Goal: Task Accomplishment & Management: Complete application form

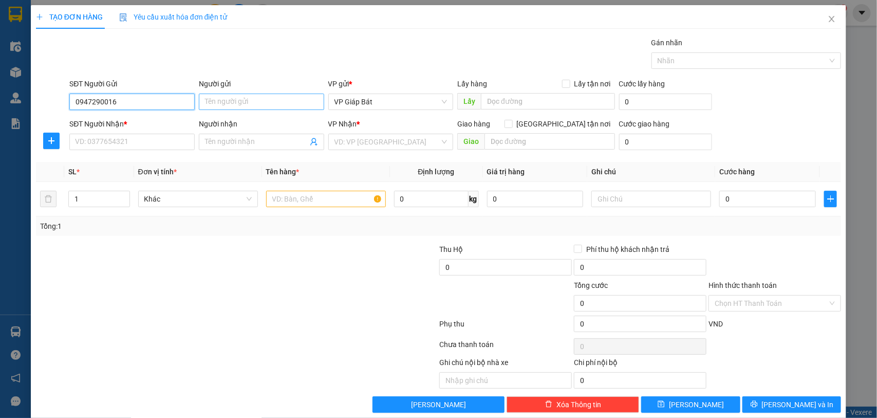
type input "0947290016"
click at [215, 100] on input "Người gửi" at bounding box center [261, 102] width 125 height 16
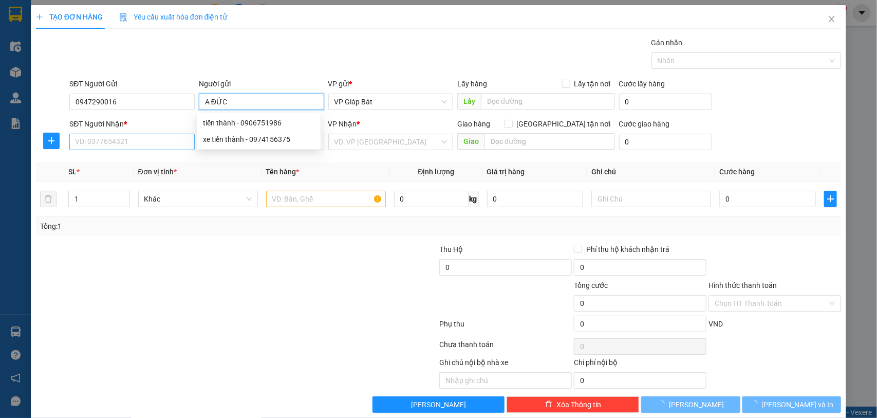
type input "A ĐỨC"
click at [141, 140] on input "SĐT Người Nhận *" at bounding box center [131, 142] width 125 height 16
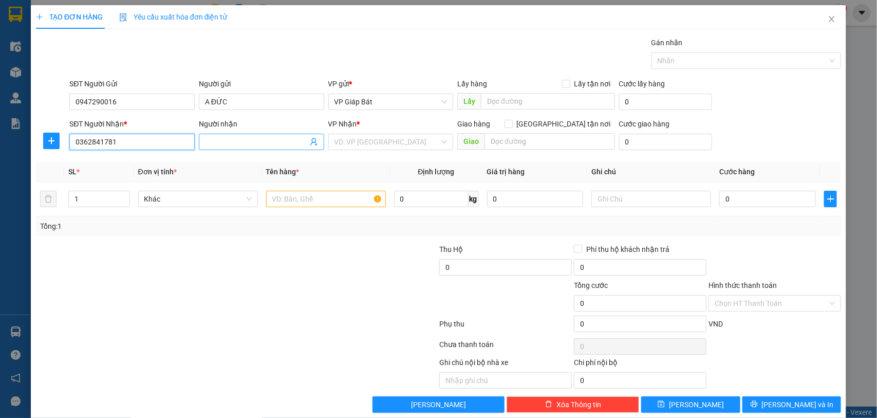
type input "0362841781"
click at [228, 144] on input "Người nhận" at bounding box center [256, 141] width 103 height 11
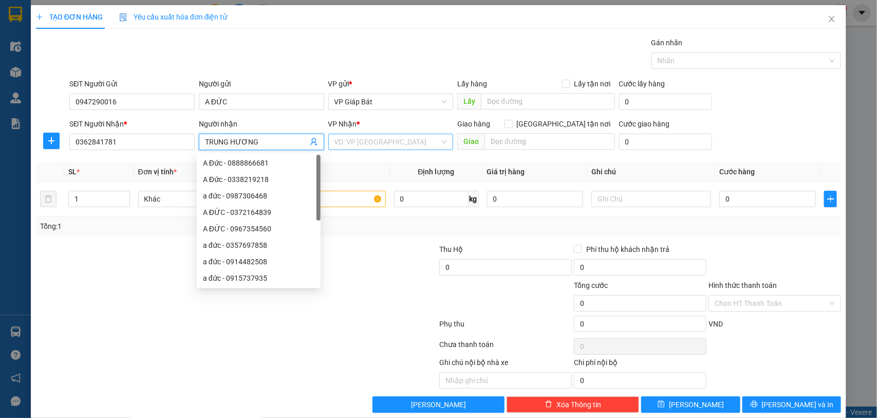
type input "TRUNG HƯƠNG"
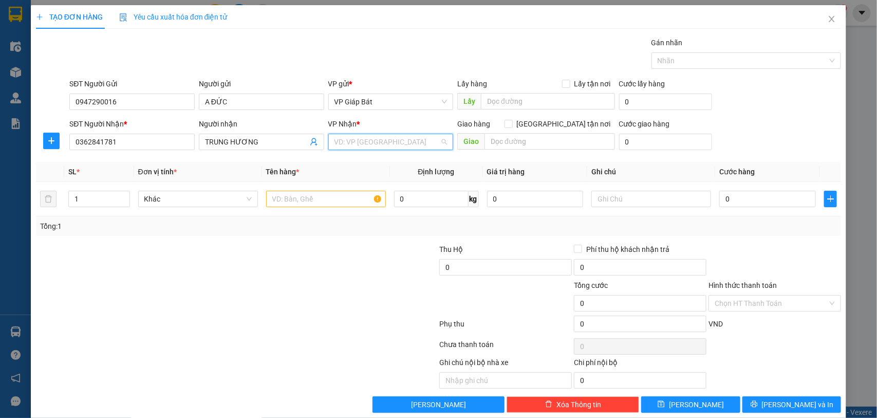
click at [389, 139] on input "search" at bounding box center [388, 141] width 106 height 15
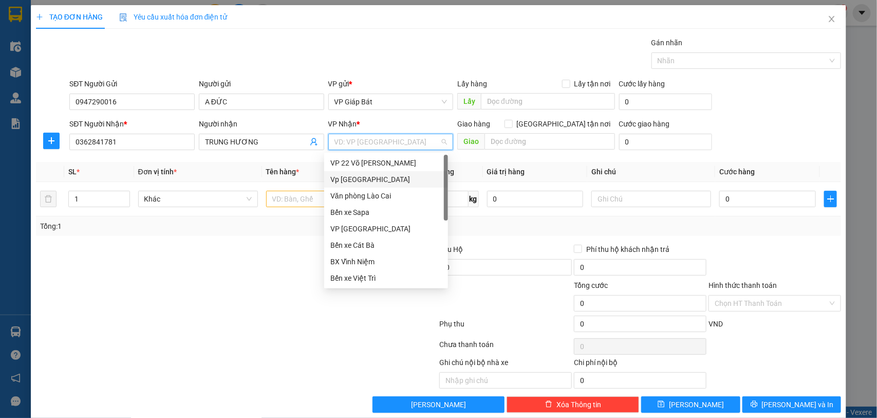
click at [379, 178] on div "Vp [GEOGRAPHIC_DATA]" at bounding box center [387, 179] width 112 height 11
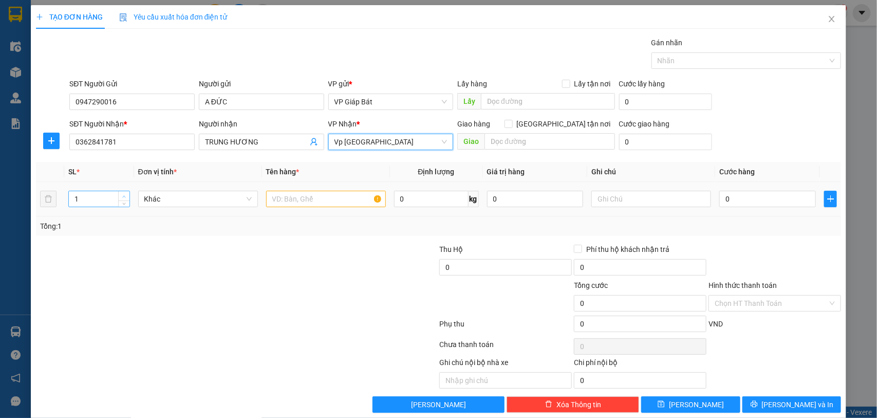
type input "2"
click at [122, 195] on icon "up" at bounding box center [124, 197] width 4 height 4
click at [289, 202] on input "text" at bounding box center [326, 199] width 120 height 16
type input "hộp quạt"
click at [728, 196] on input "0" at bounding box center [768, 199] width 97 height 16
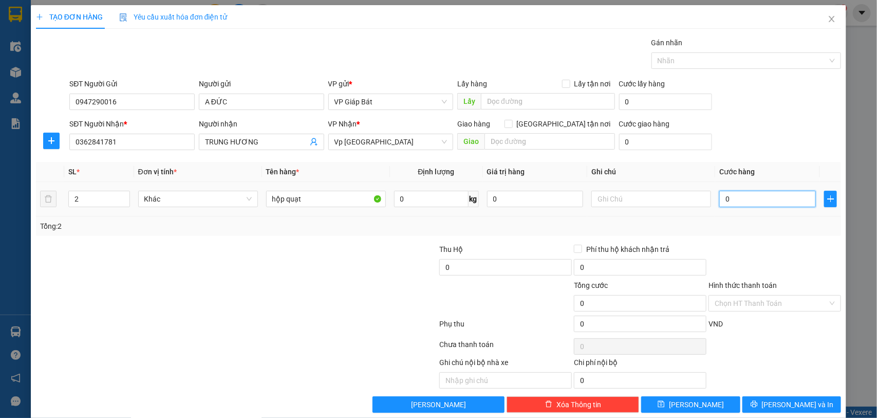
type input "1"
type input "10"
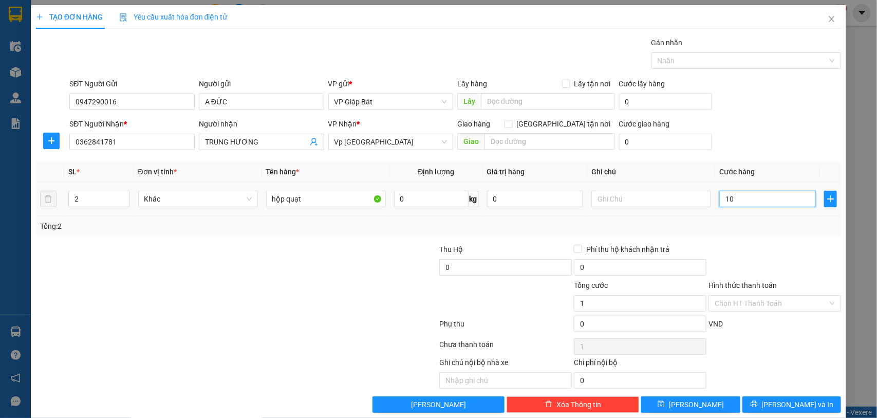
type input "10"
type input "100"
type input "1.000"
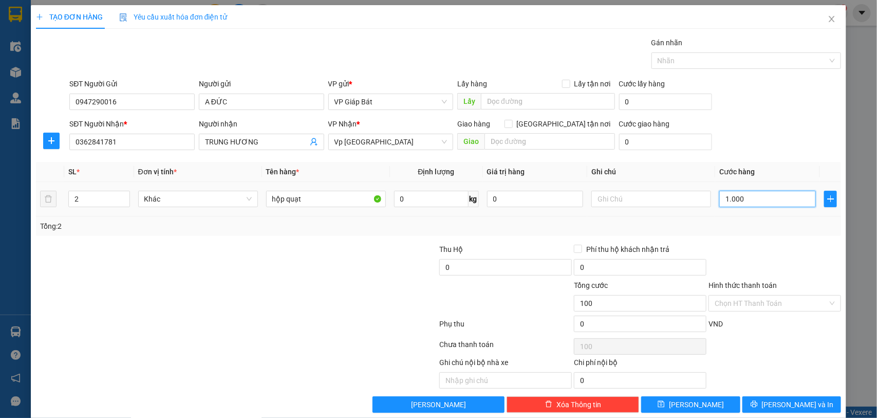
type input "1.000"
type input "10.000"
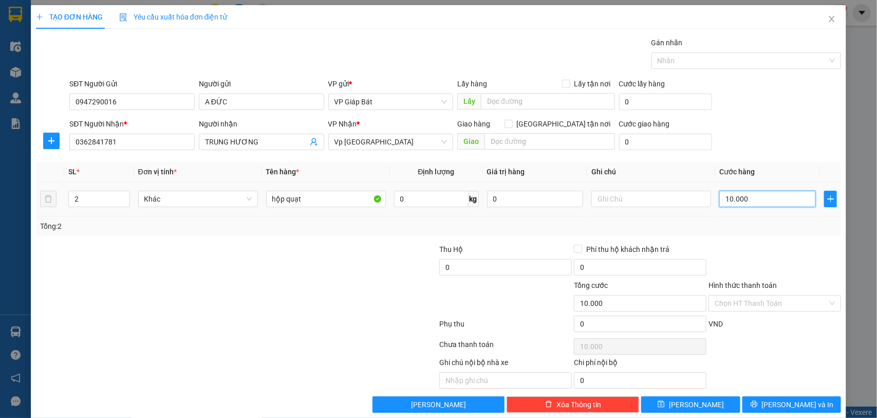
type input "100.000"
click at [677, 59] on div at bounding box center [741, 60] width 175 height 12
type input "100.000"
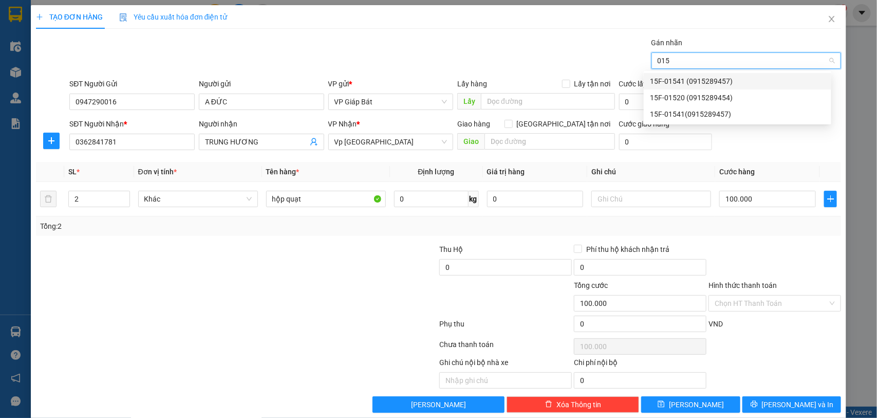
type input "0154"
click at [667, 80] on div "15F-01541 (0915289457)" at bounding box center [737, 81] width 175 height 11
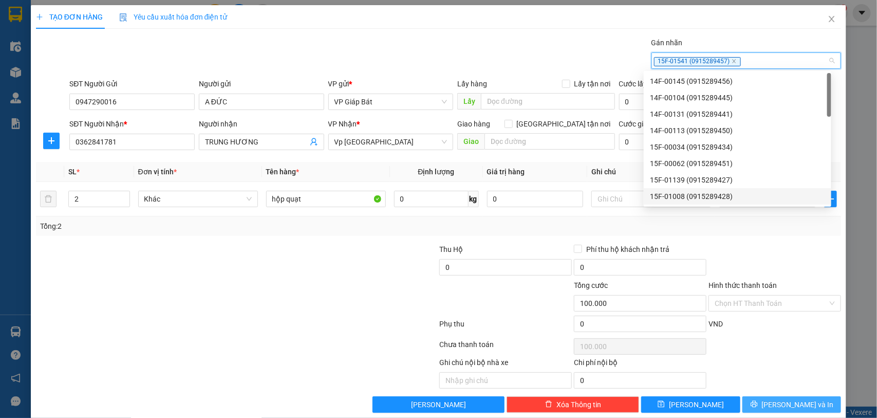
click at [782, 402] on span "[PERSON_NAME] và In" at bounding box center [798, 404] width 72 height 11
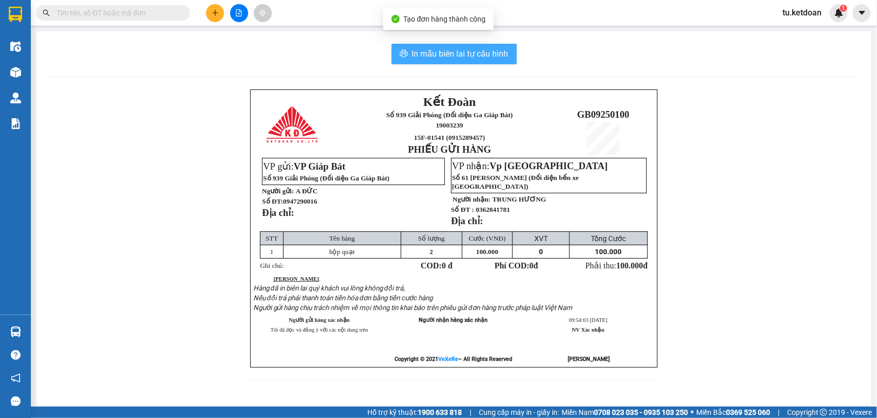
click at [451, 50] on span "In mẫu biên lai tự cấu hình" at bounding box center [460, 53] width 97 height 13
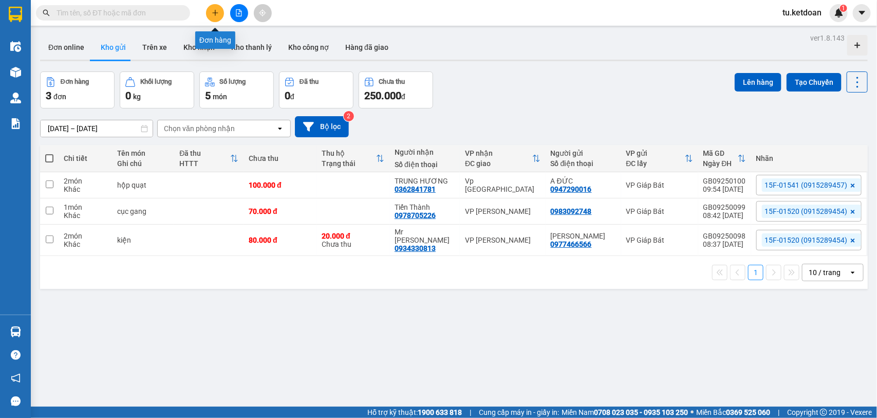
click at [209, 11] on button at bounding box center [215, 13] width 18 height 18
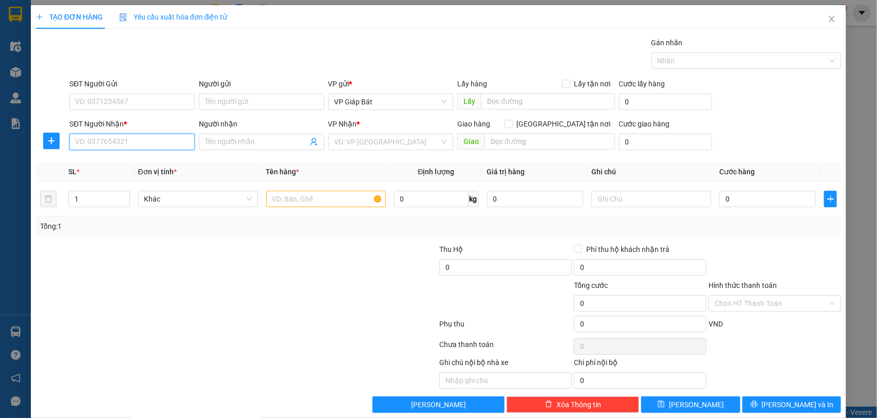
click at [104, 142] on input "SĐT Người Nhận *" at bounding box center [131, 142] width 125 height 16
type input "0333636936"
click at [216, 140] on input "Người nhận" at bounding box center [256, 141] width 103 height 11
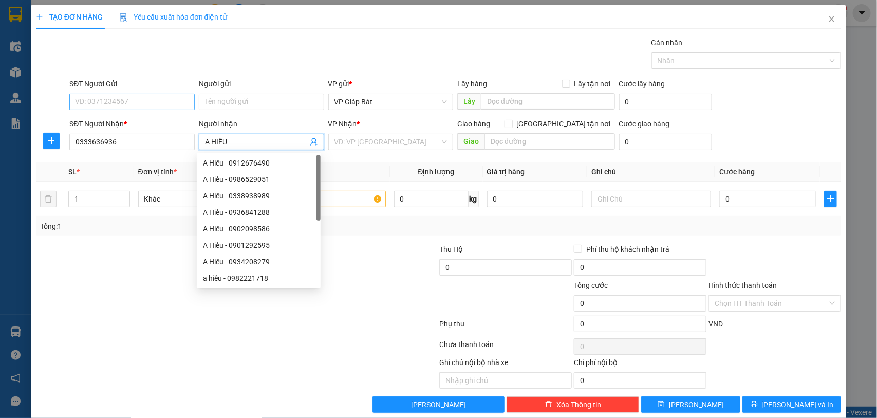
type input "A HIẾU"
click at [121, 101] on input "SĐT Người Gửi" at bounding box center [131, 102] width 125 height 16
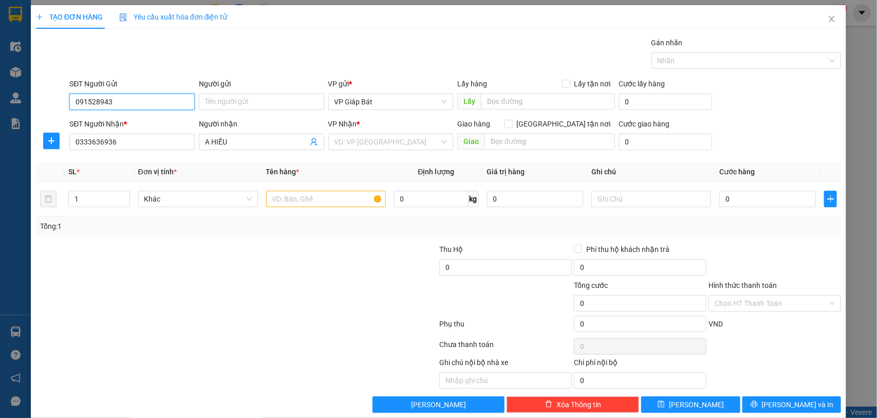
type input "0915289439"
click at [120, 119] on div "0915289439 - VP939" at bounding box center [131, 122] width 112 height 11
type input "VP939"
type input "0915289439"
click at [306, 204] on input "text" at bounding box center [326, 199] width 120 height 16
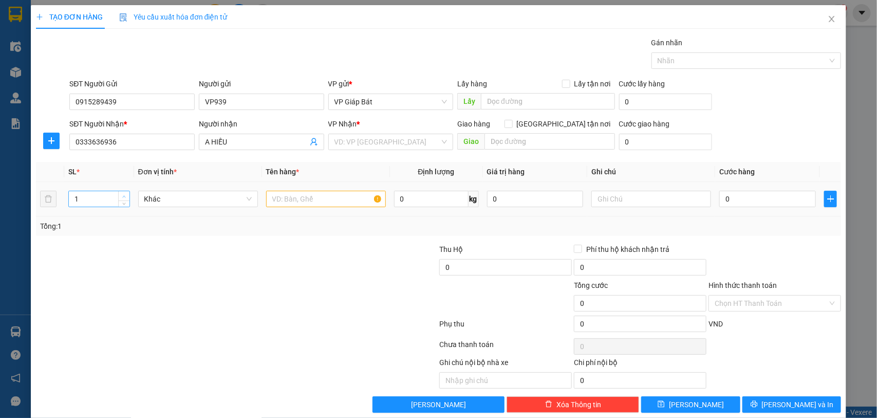
type input "2"
click at [121, 196] on span "up" at bounding box center [124, 196] width 6 height 6
click at [296, 200] on input "text" at bounding box center [326, 199] width 120 height 16
type input "T"
type input "thùng sơn"
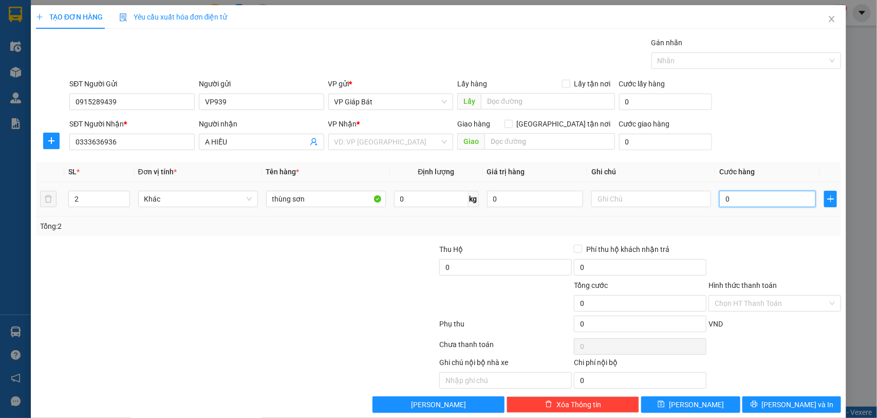
click at [736, 205] on input "0" at bounding box center [768, 199] width 97 height 16
type input "1"
type input "10"
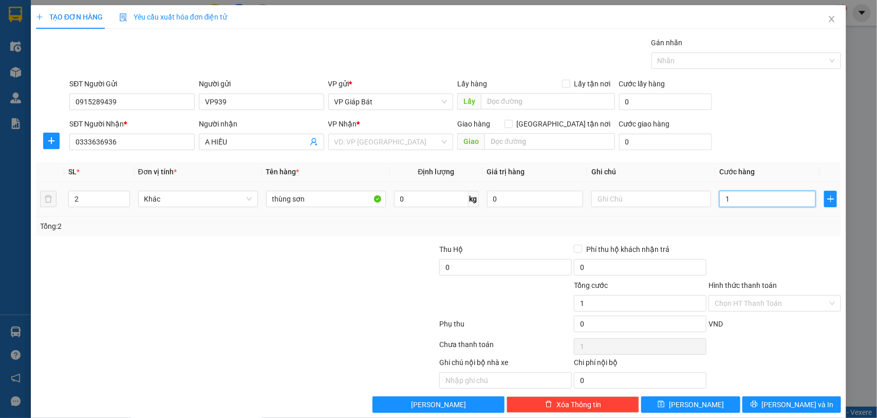
type input "10"
type input "100"
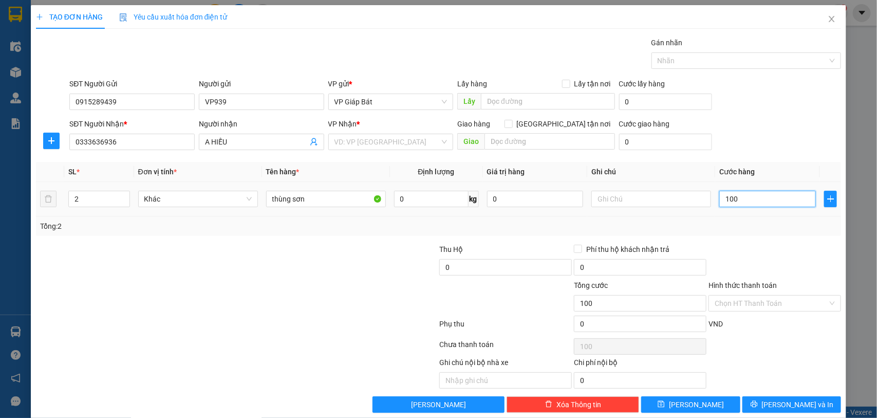
type input "1.000"
type input "10.000"
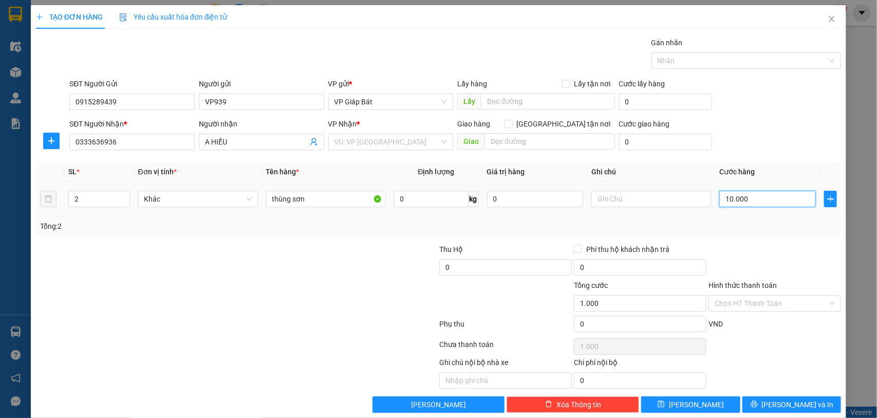
type input "10.000"
type input "100.000"
click at [374, 152] on div "VP Nhận * VD: VP [GEOGRAPHIC_DATA]" at bounding box center [390, 136] width 125 height 36
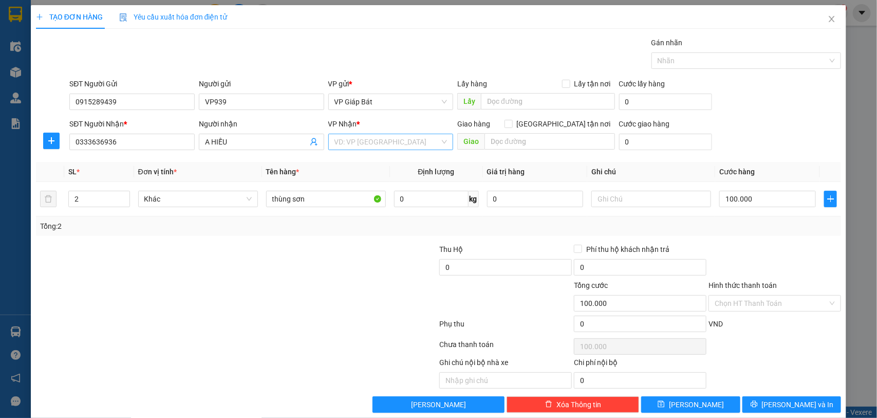
click at [377, 141] on input "search" at bounding box center [388, 141] width 106 height 15
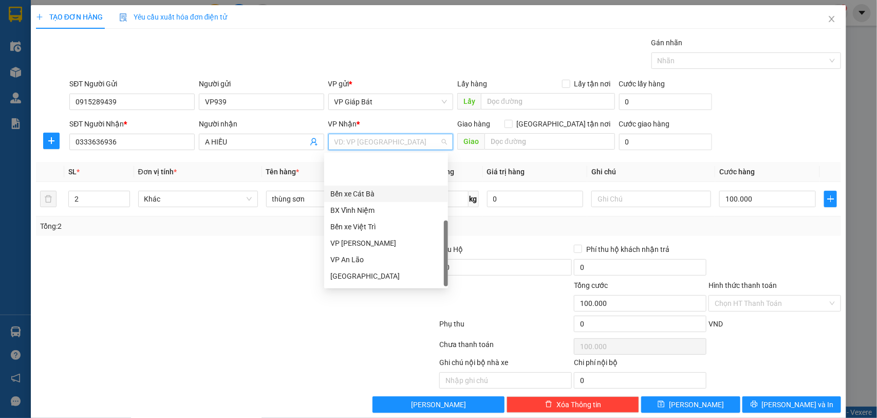
scroll to position [98, 0]
click at [377, 277] on div "VP [PERSON_NAME]" at bounding box center [387, 278] width 112 height 11
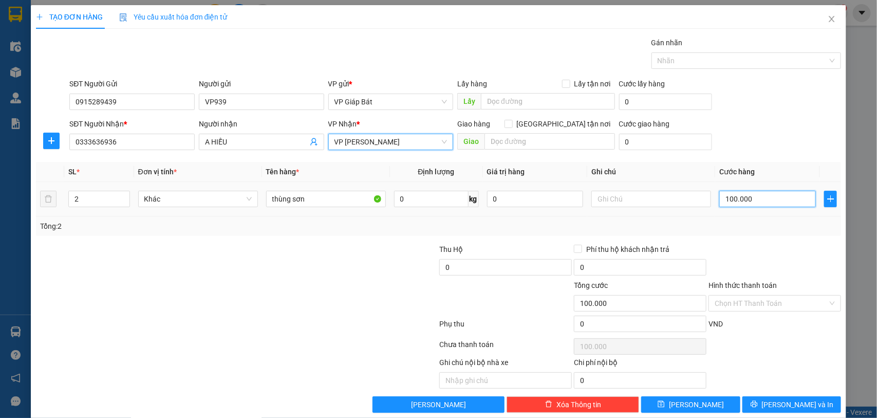
click at [720, 196] on input "100.000" at bounding box center [768, 199] width 97 height 16
type input "8"
type input "80"
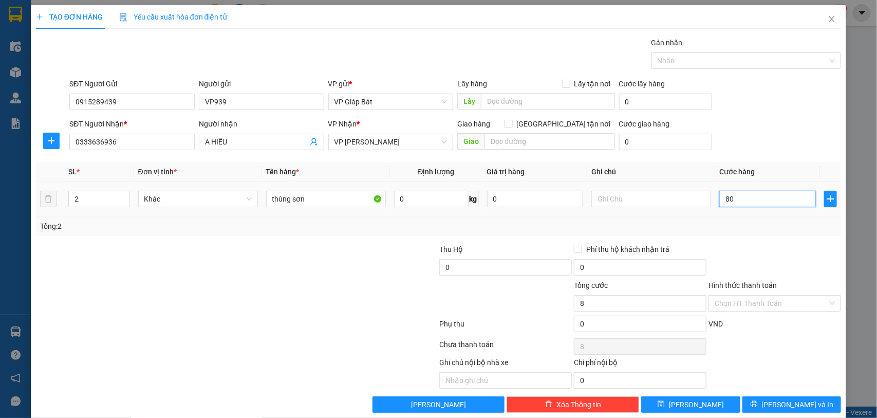
type input "80"
type input "800"
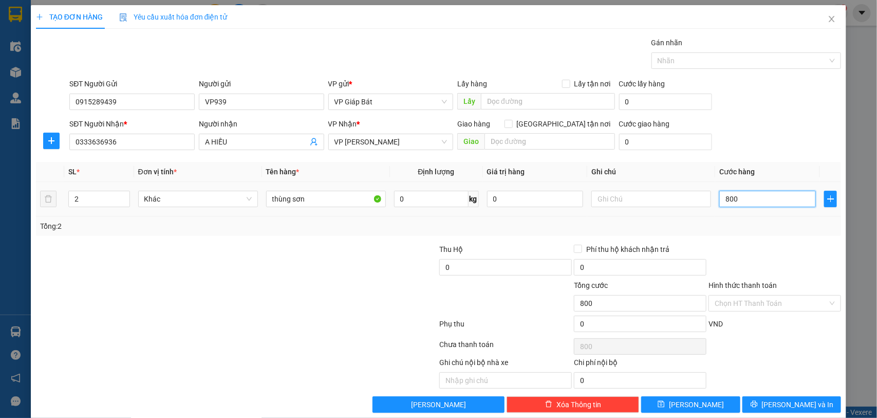
type input "8.000"
type input "80.000"
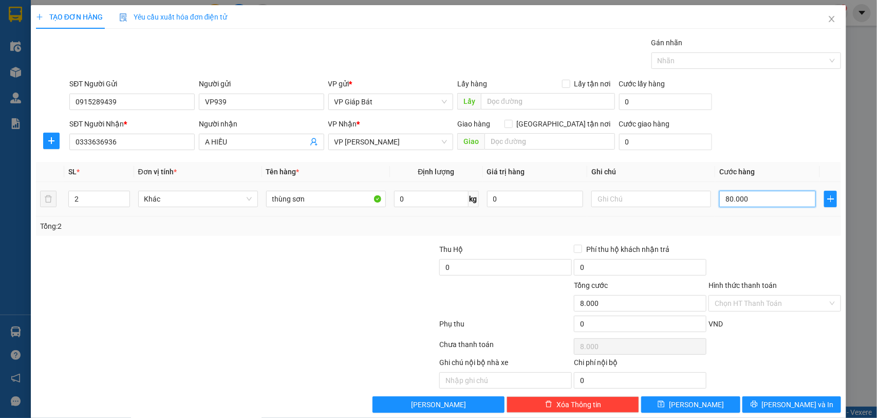
type input "80.000"
click at [532, 271] on input "0" at bounding box center [505, 267] width 133 height 16
click at [669, 58] on div at bounding box center [741, 60] width 175 height 12
type input "20.000"
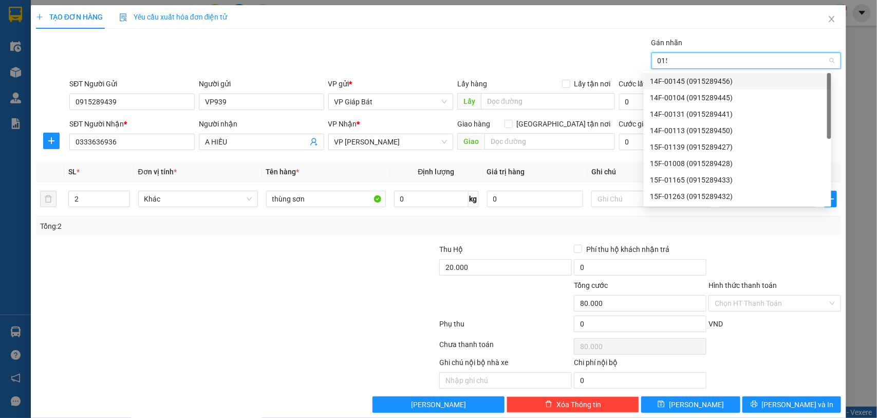
type input "0154"
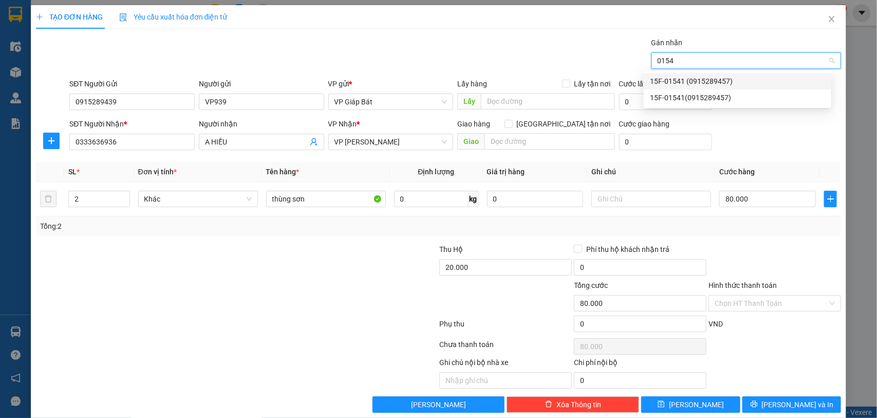
click at [687, 80] on div "15F-01541 (0915289457)" at bounding box center [737, 81] width 175 height 11
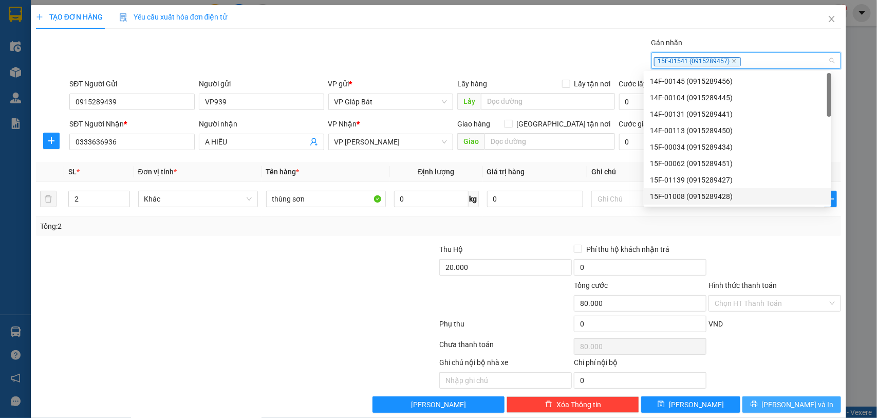
click at [772, 409] on button "[PERSON_NAME] và In" at bounding box center [792, 404] width 99 height 16
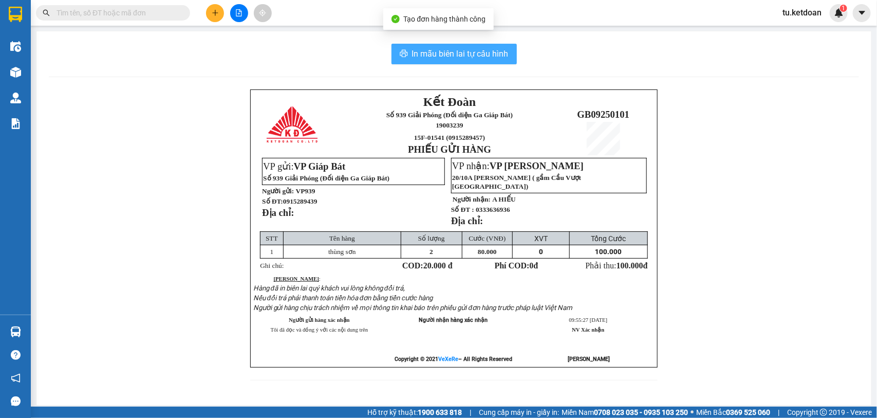
click at [437, 54] on span "In mẫu biên lai tự cấu hình" at bounding box center [460, 53] width 97 height 13
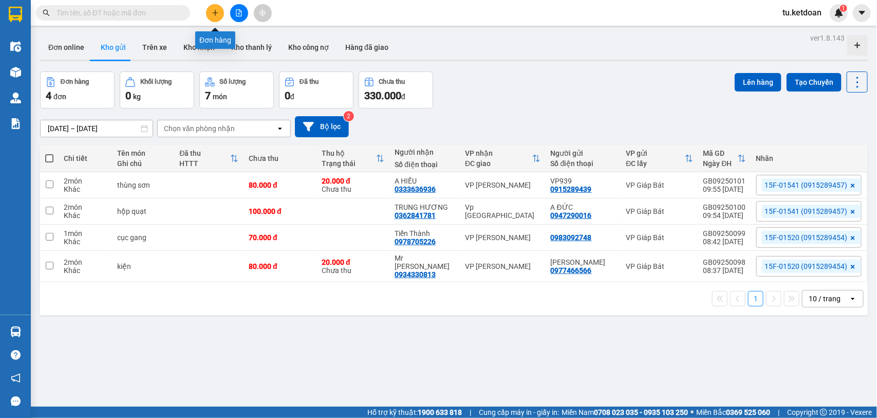
click at [216, 11] on icon "plus" at bounding box center [215, 12] width 7 height 7
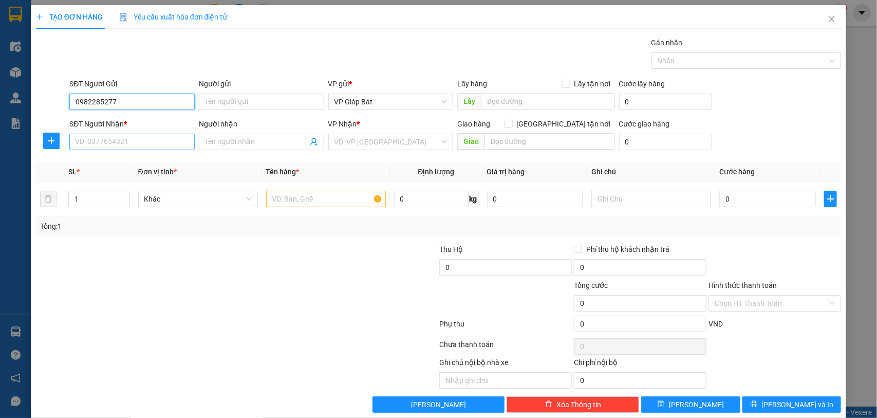
type input "0982285277"
click at [139, 140] on input "SĐT Người Nhận *" at bounding box center [131, 142] width 125 height 16
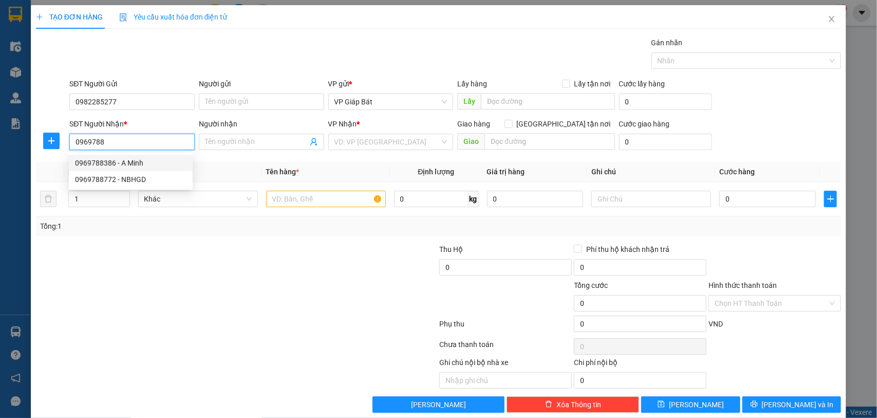
click at [132, 163] on div "0969788386 - A Minh" at bounding box center [131, 162] width 112 height 11
type input "0969788386"
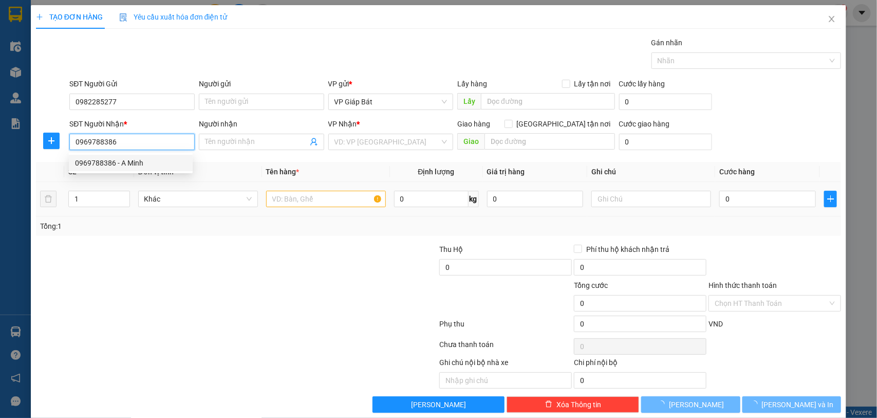
type input "A Minh"
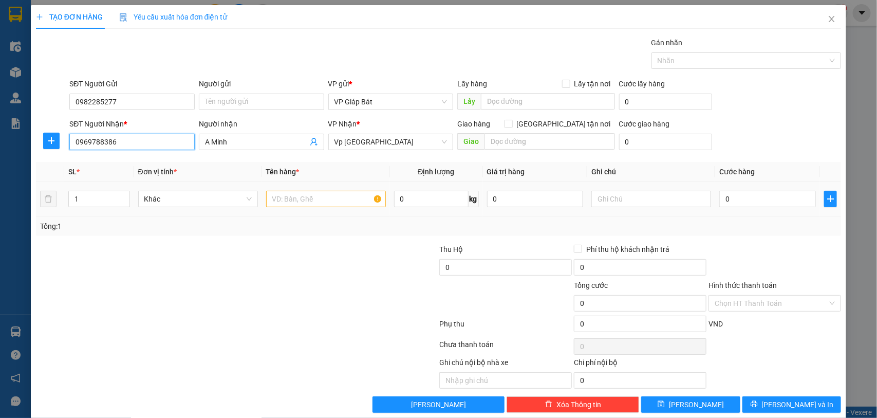
type input "0969788386"
click at [316, 198] on input "text" at bounding box center [326, 199] width 120 height 16
type input "kiện"
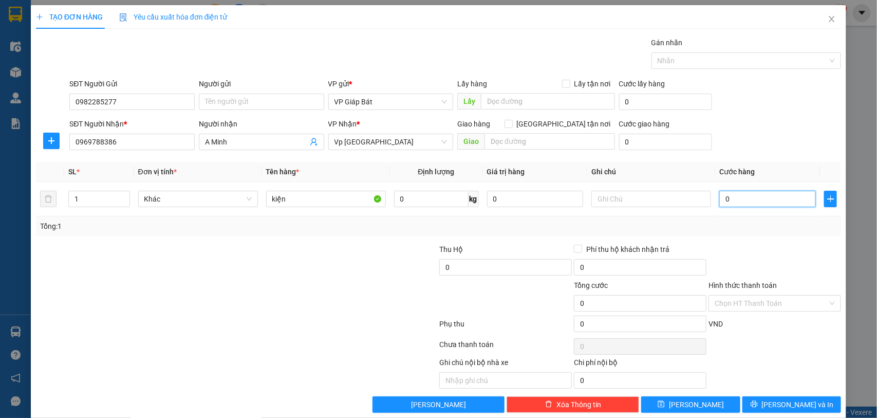
type input "5"
type input "50"
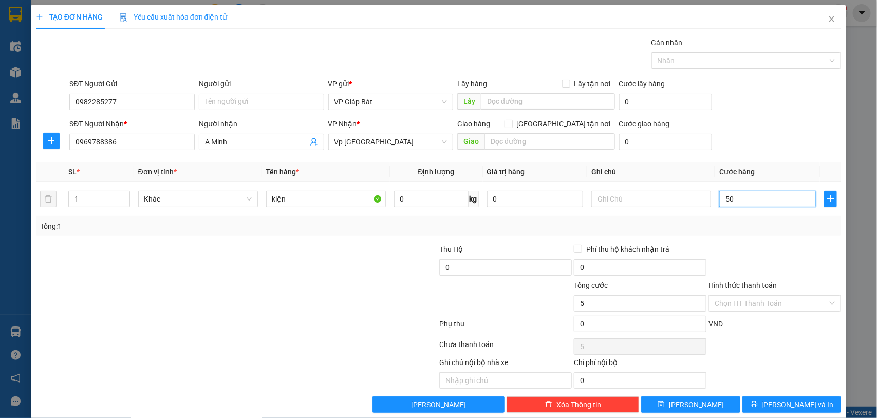
type input "50"
type input "500"
type input "5.000"
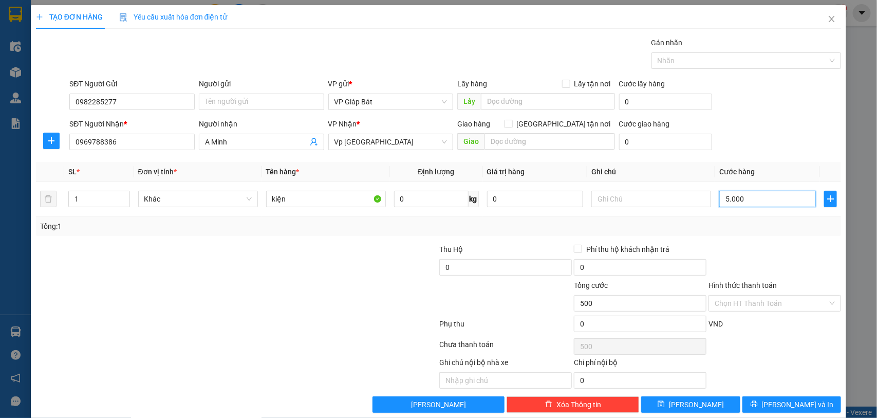
type input "5.000"
type input "50.000"
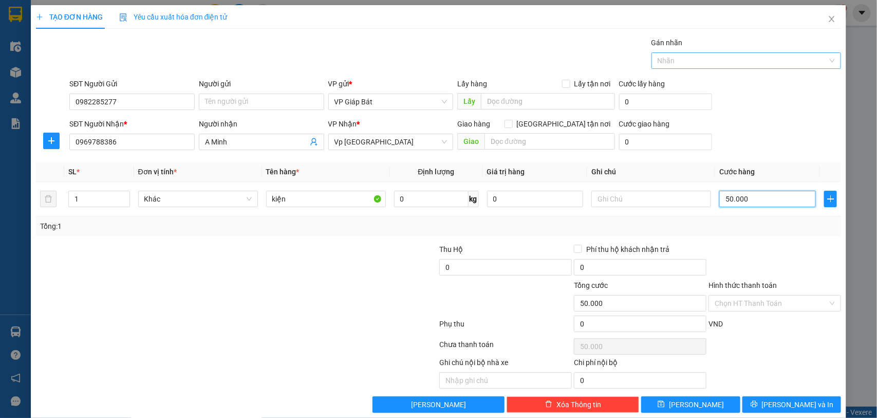
click at [761, 68] on div "Nhãn" at bounding box center [747, 60] width 190 height 16
type input "50.000"
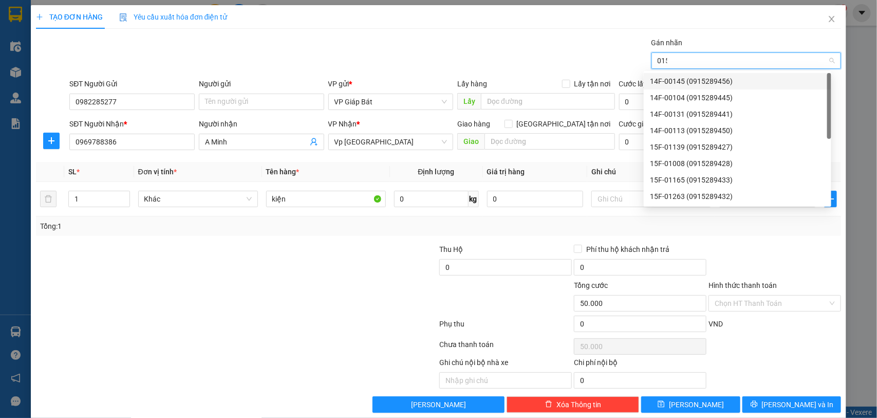
type input "0154"
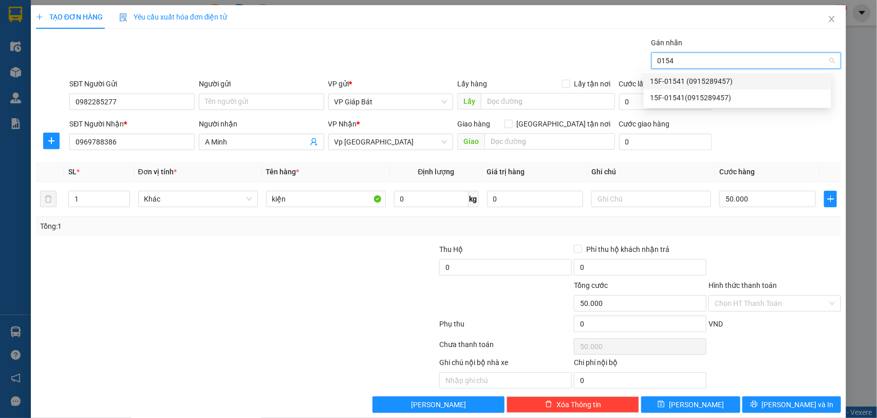
click at [721, 76] on div "15F-01541 (0915289457)" at bounding box center [737, 81] width 175 height 11
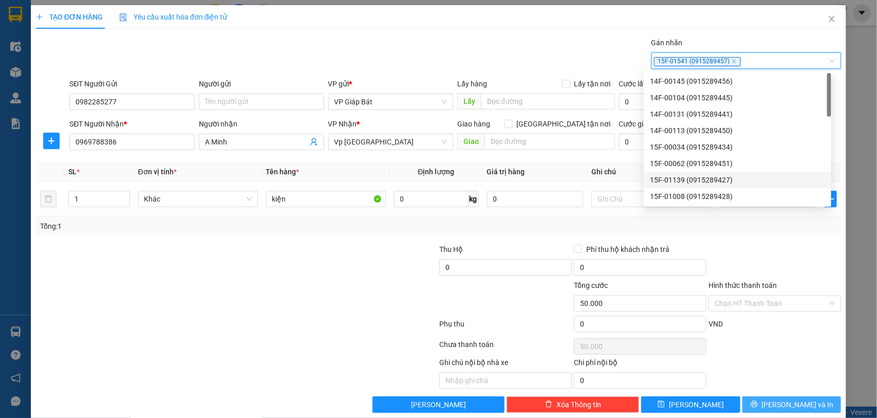
click at [780, 401] on span "[PERSON_NAME] và In" at bounding box center [798, 404] width 72 height 11
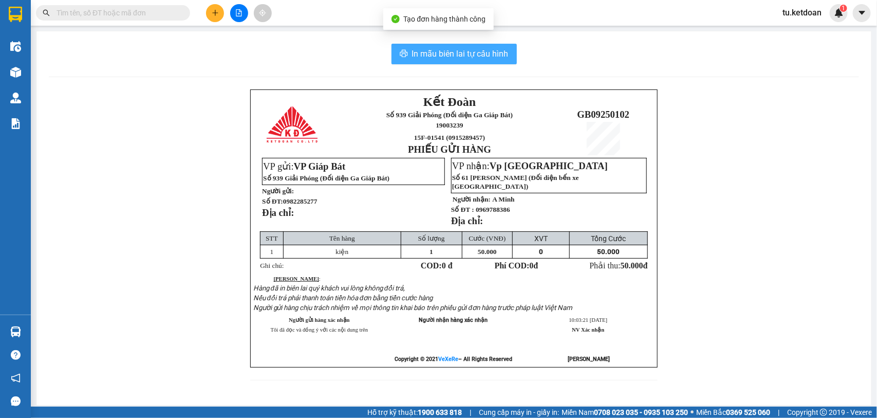
click at [463, 54] on span "In mẫu biên lai tự cấu hình" at bounding box center [460, 53] width 97 height 13
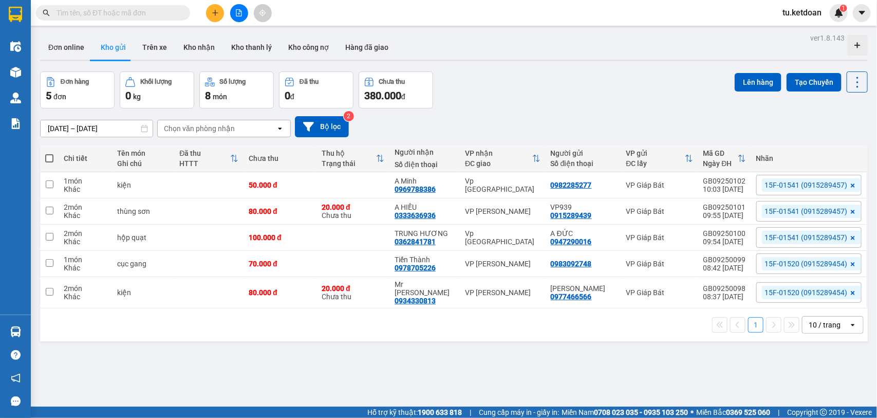
click at [491, 67] on div "ver 1.8.143 Đơn online Kho gửi Trên xe Kho nhận Kho thanh lý Kho công nợ Hàng đ…" at bounding box center [454, 240] width 836 height 418
click at [212, 13] on icon "plus" at bounding box center [215, 12] width 6 height 1
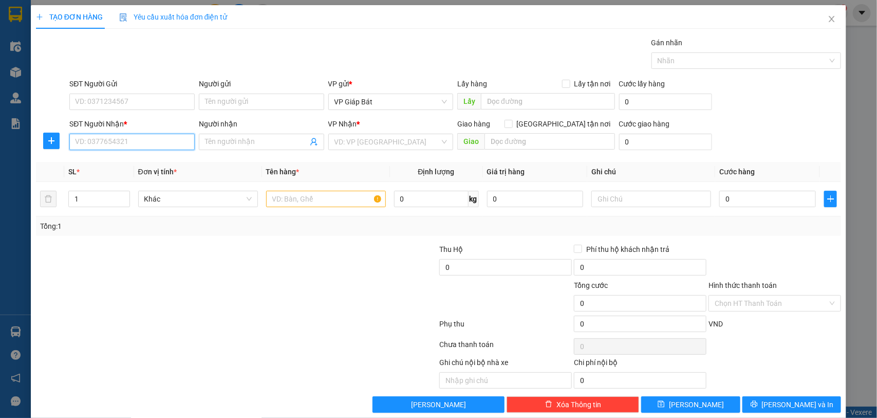
drag, startPoint x: 157, startPoint y: 140, endPoint x: 163, endPoint y: 140, distance: 6.2
click at [155, 140] on input "SĐT Người Nhận *" at bounding box center [131, 142] width 125 height 16
type input "0982338505"
click at [133, 167] on div "0982338505 - Mạnh" at bounding box center [131, 162] width 112 height 11
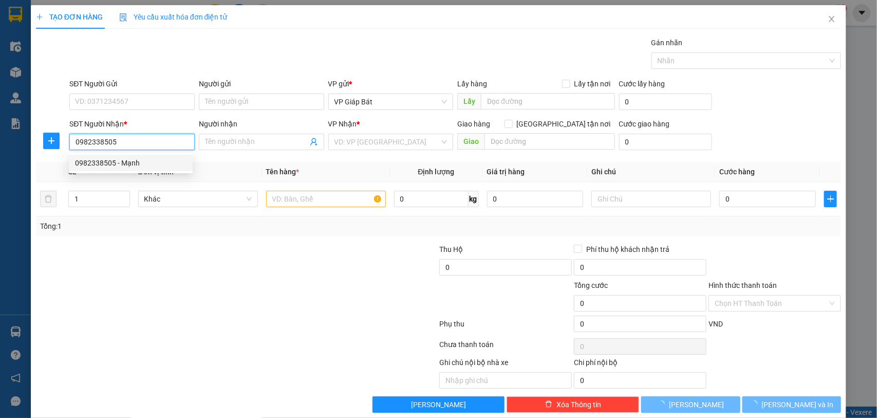
type input "Mạnh"
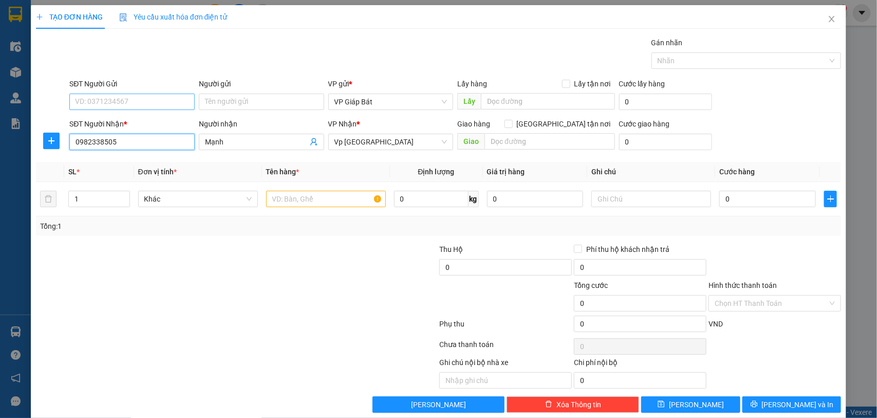
type input "0982338505"
click at [138, 103] on input "SĐT Người Gửi" at bounding box center [131, 102] width 125 height 16
click at [127, 119] on div "0915289439 - VP939" at bounding box center [131, 122] width 112 height 11
type input "0915289439"
type input "VP939"
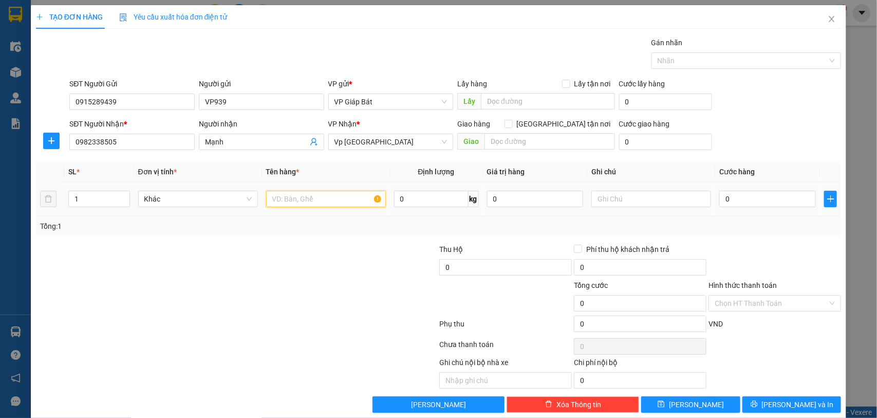
drag, startPoint x: 283, startPoint y: 198, endPoint x: 284, endPoint y: 188, distance: 10.3
click at [284, 198] on input "text" at bounding box center [326, 199] width 120 height 16
type input "túi giấy"
drag, startPoint x: 710, startPoint y: 199, endPoint x: 720, endPoint y: 198, distance: 9.9
click at [718, 198] on td "0" at bounding box center [768, 199] width 105 height 34
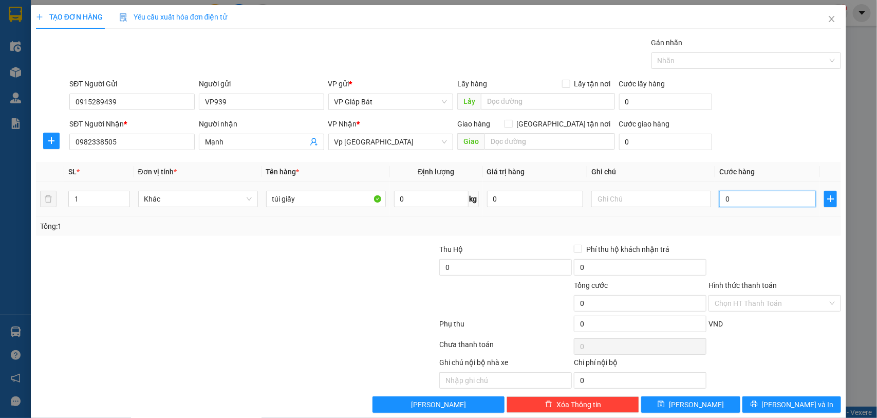
click at [720, 198] on input "0" at bounding box center [768, 199] width 97 height 16
type input "5"
type input "50"
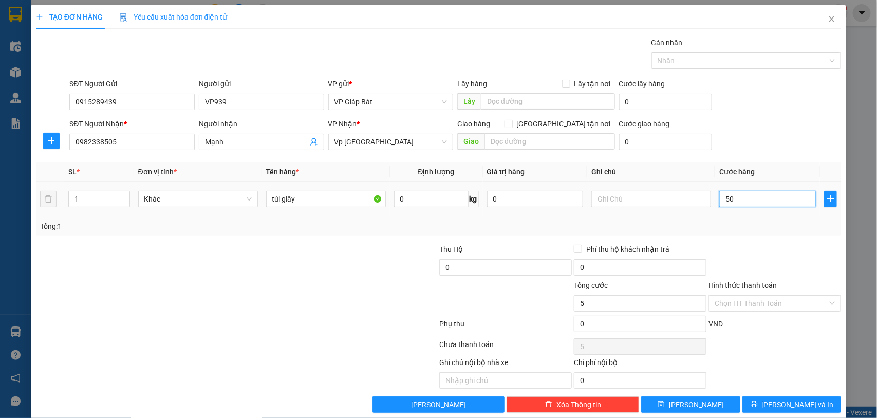
type input "50"
type input "500"
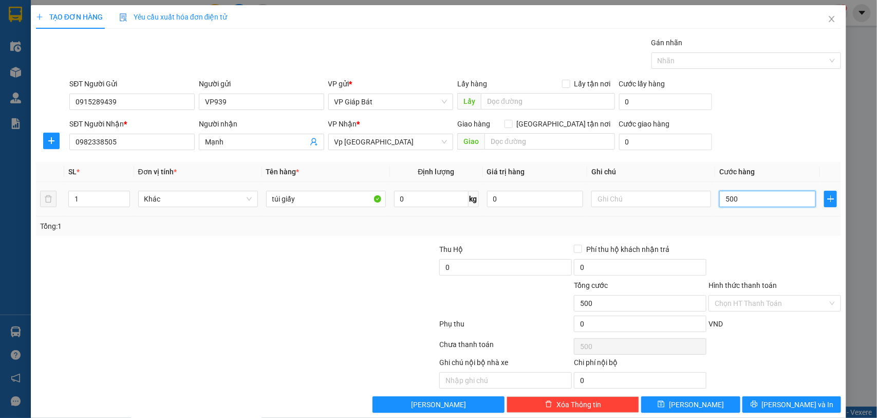
type input "5.000"
type input "50.000"
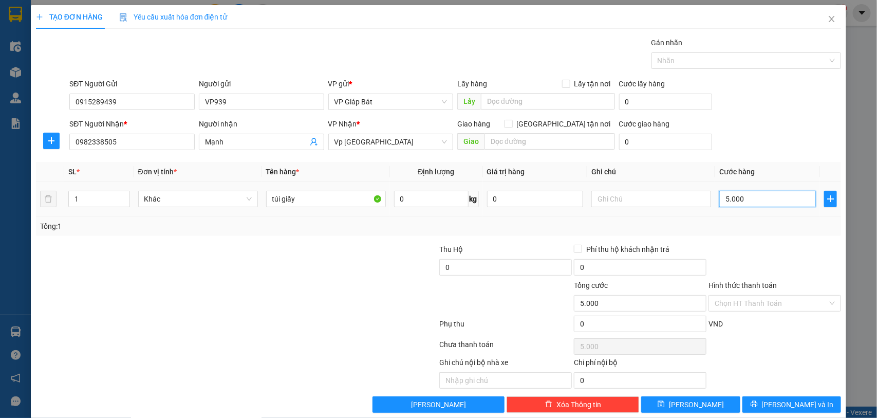
type input "50.000"
drag, startPoint x: 710, startPoint y: 65, endPoint x: 696, endPoint y: 41, distance: 27.9
click at [710, 64] on div at bounding box center [741, 60] width 175 height 12
type input "50.000"
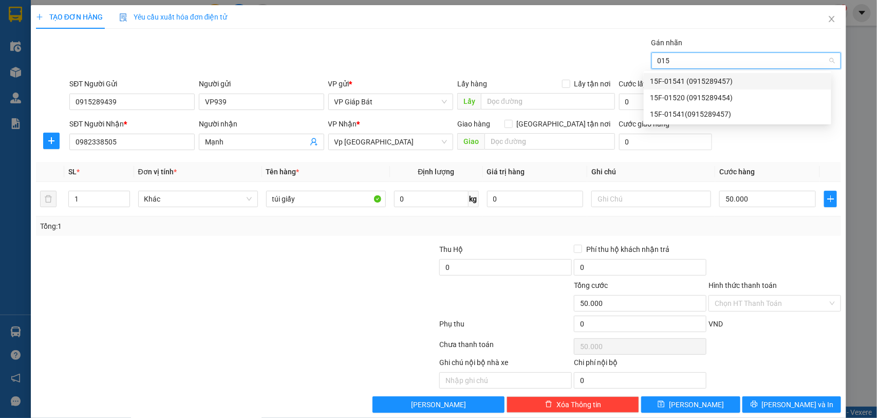
type input "0154"
click at [682, 82] on div "15F-01541 (0915289457)" at bounding box center [737, 81] width 175 height 11
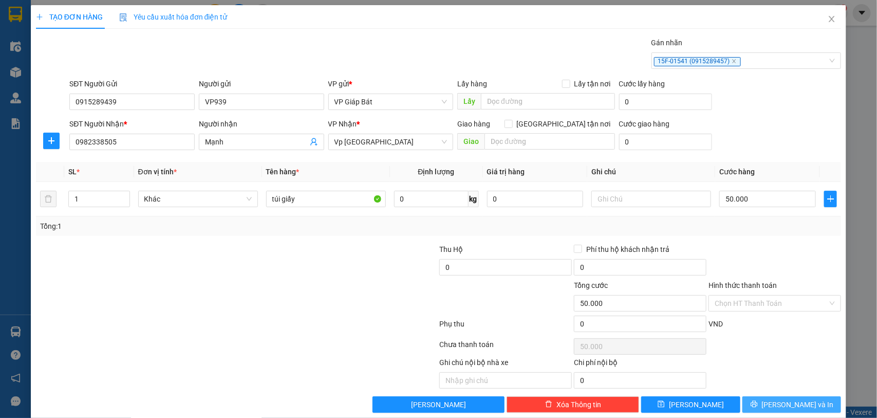
click at [779, 401] on span "[PERSON_NAME] và In" at bounding box center [798, 404] width 72 height 11
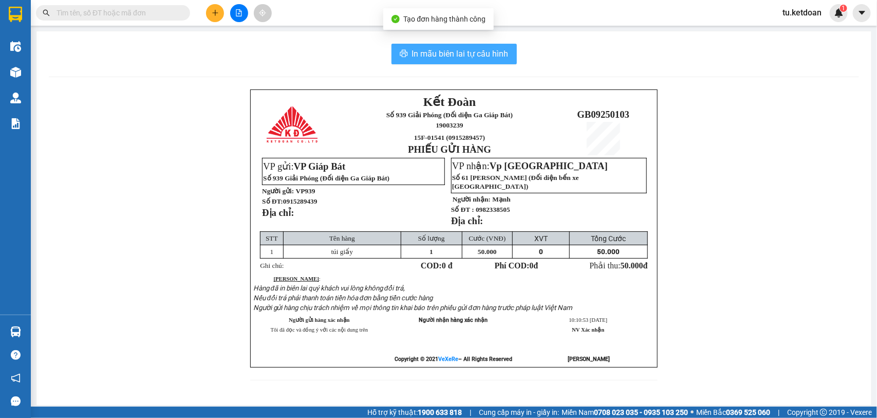
click at [474, 50] on span "In mẫu biên lai tự cấu hình" at bounding box center [460, 53] width 97 height 13
